Goal: Task Accomplishment & Management: Manage account settings

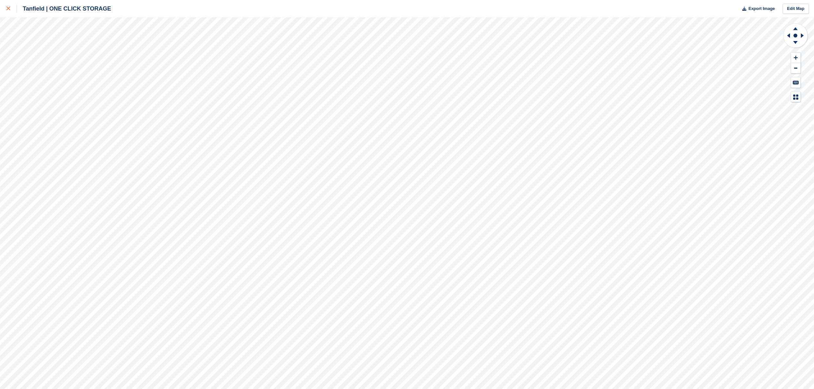
click at [12, 9] on div at bounding box center [11, 9] width 11 height 8
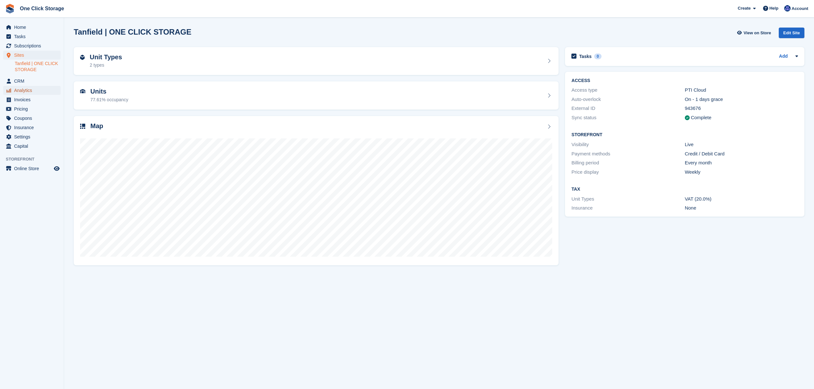
click at [26, 92] on span "Analytics" at bounding box center [33, 90] width 38 height 9
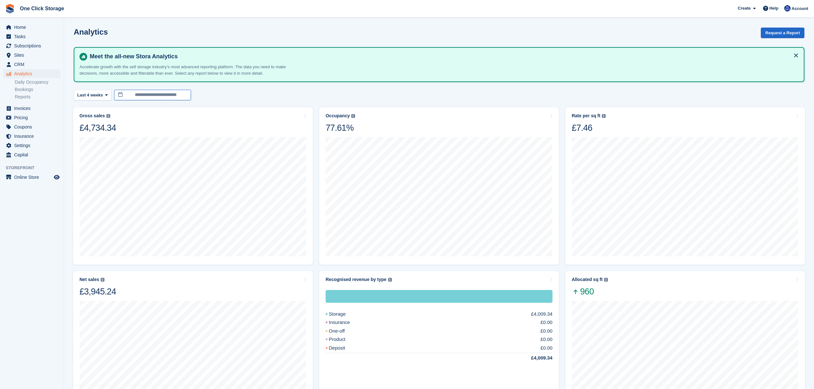
click at [147, 98] on body "One Click Storage Create Subscription Invoice Contact Deal Discount Page Help C…" at bounding box center [407, 366] width 814 height 732
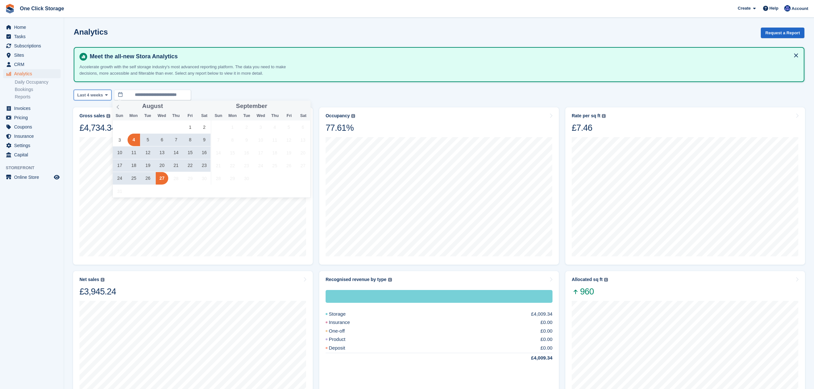
click at [109, 95] on button "Last 4 weeks" at bounding box center [93, 95] width 38 height 11
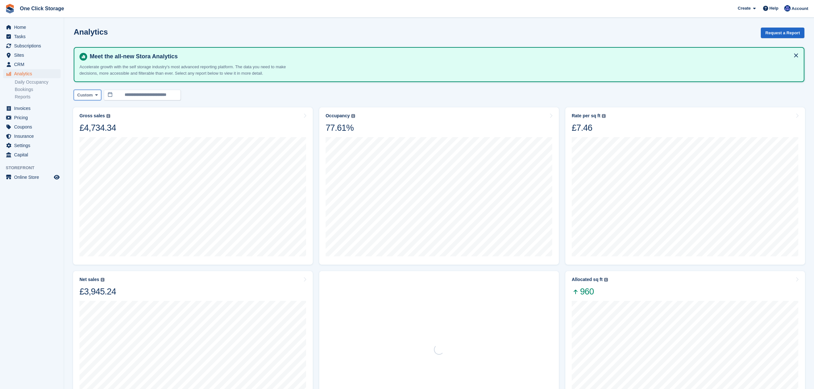
click at [97, 92] on span at bounding box center [96, 94] width 5 height 5
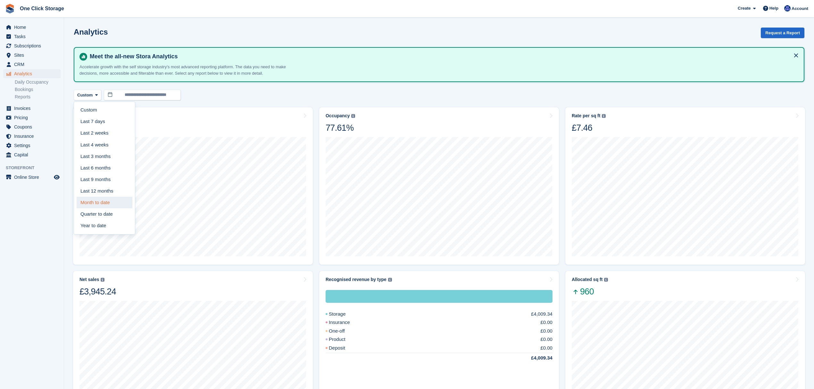
click at [104, 204] on link "Month to date" at bounding box center [105, 203] width 56 height 12
click at [34, 110] on span "Invoices" at bounding box center [33, 108] width 38 height 9
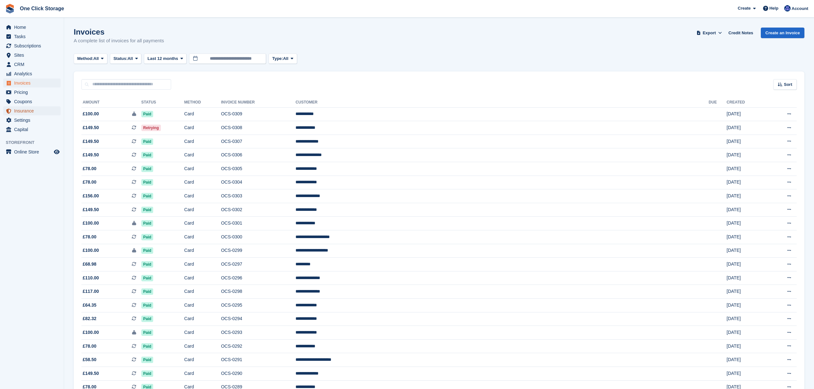
click at [31, 111] on span "Insurance" at bounding box center [33, 110] width 38 height 9
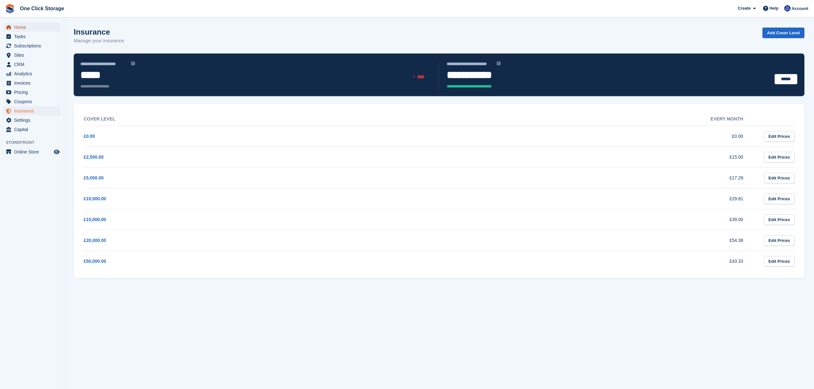
click at [26, 30] on span "Home" at bounding box center [33, 27] width 38 height 9
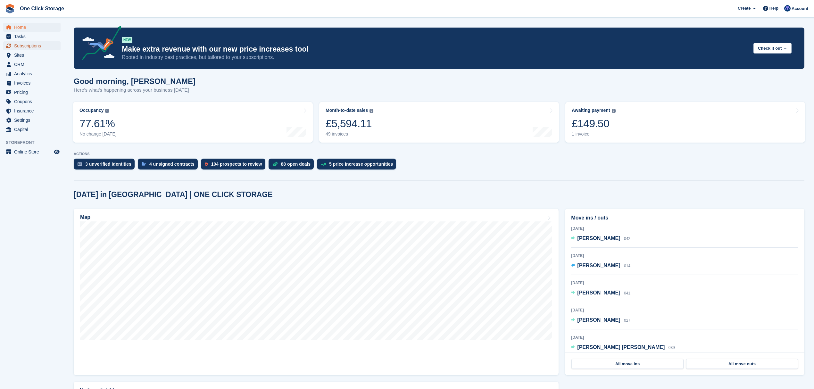
click at [41, 44] on span "Subscriptions" at bounding box center [33, 45] width 38 height 9
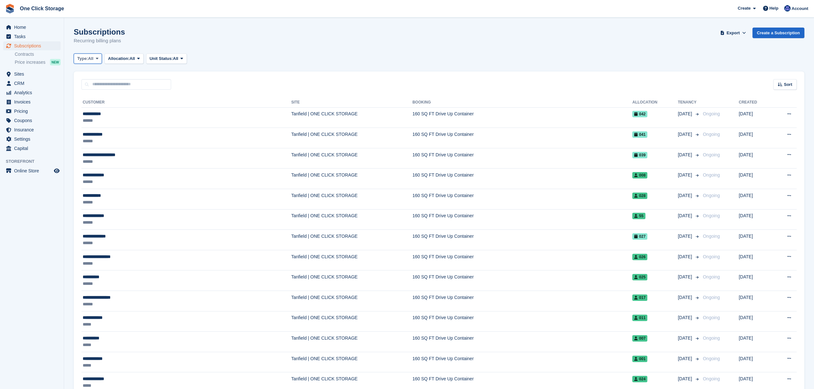
click at [99, 61] on span at bounding box center [97, 58] width 5 height 5
click at [90, 108] on link "Active" at bounding box center [105, 109] width 56 height 12
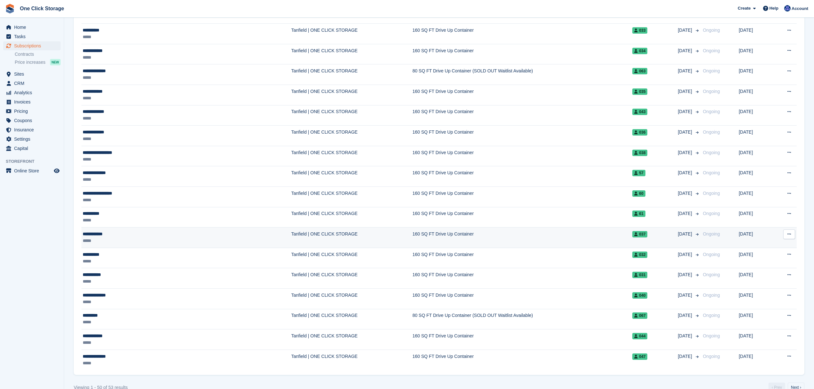
scroll to position [769, 0]
